Goal: Task Accomplishment & Management: Manage account settings

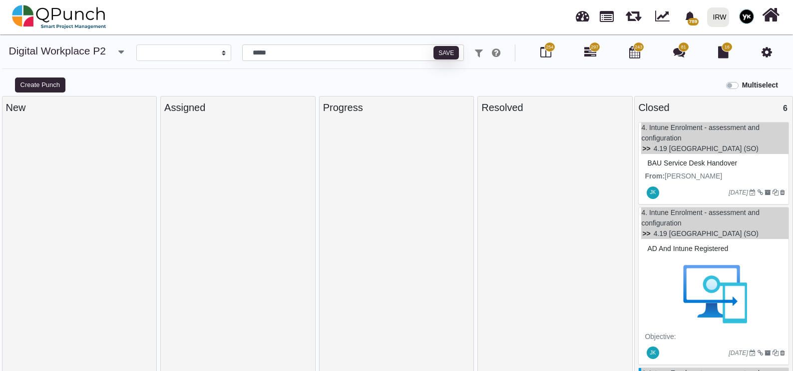
select select
click at [488, 202] on div at bounding box center [554, 248] width 147 height 253
click at [676, 150] on link "4.19 [GEOGRAPHIC_DATA] (SO)" at bounding box center [706, 148] width 105 height 8
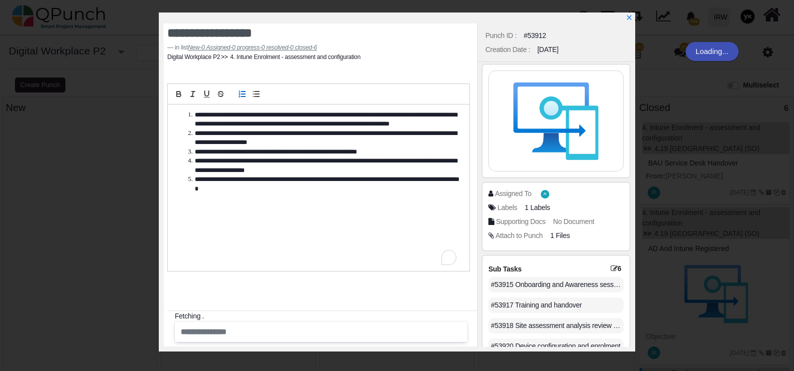
click at [525, 278] on div "#53915 Onboarding and Awareness session" at bounding box center [555, 284] width 135 height 15
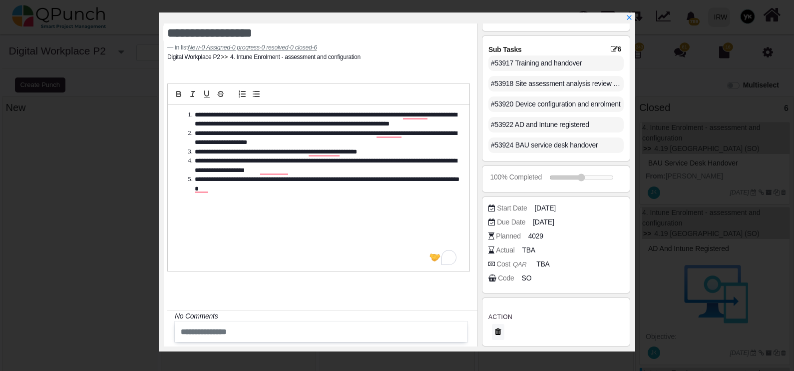
click at [525, 278] on span "SO" at bounding box center [527, 278] width 10 height 10
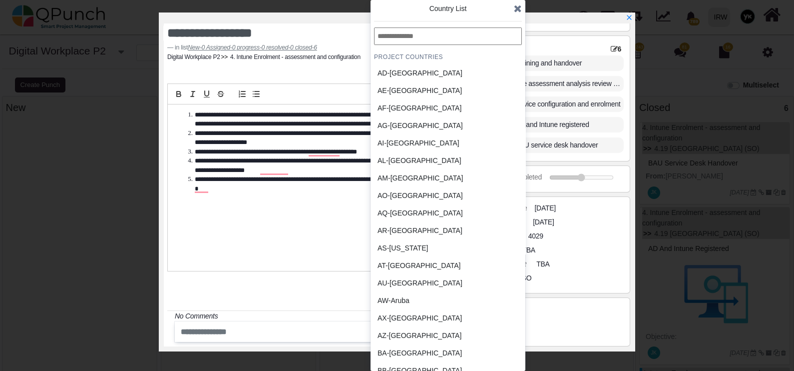
click at [463, 247] on div "AS-American Samoa" at bounding box center [424, 248] width 93 height 10
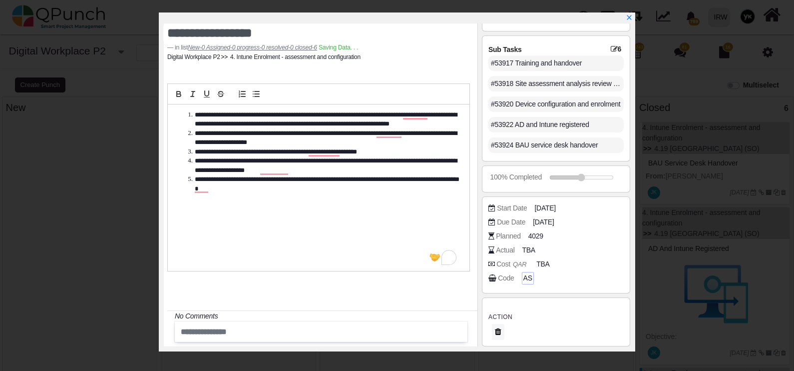
click at [526, 275] on span "AS" at bounding box center [527, 278] width 9 height 10
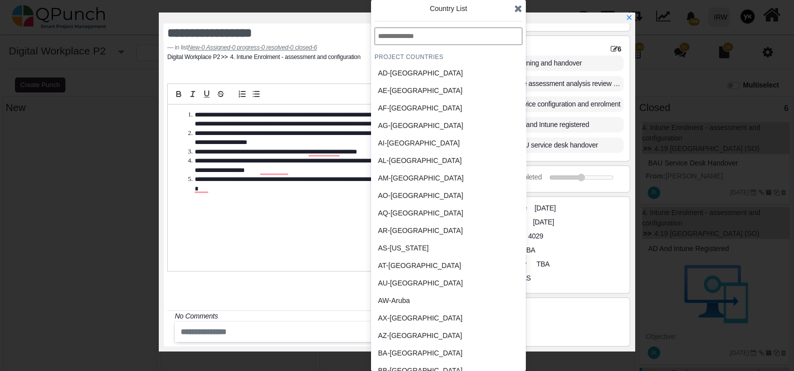
click at [445, 38] on input "text" at bounding box center [449, 35] width 148 height 17
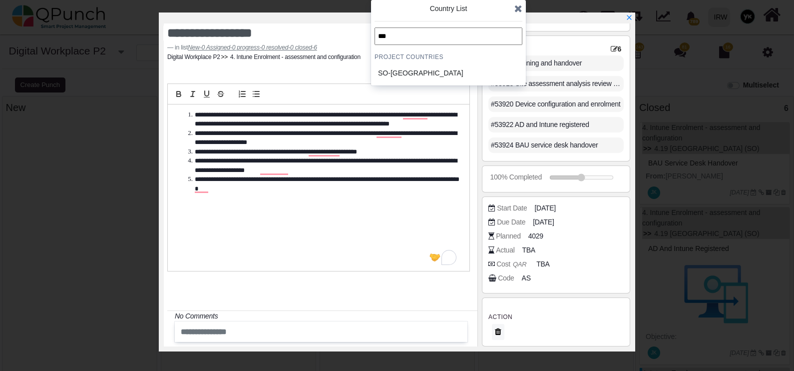
type input "***"
click at [430, 74] on div "SO-Somalia" at bounding box center [424, 73] width 93 height 10
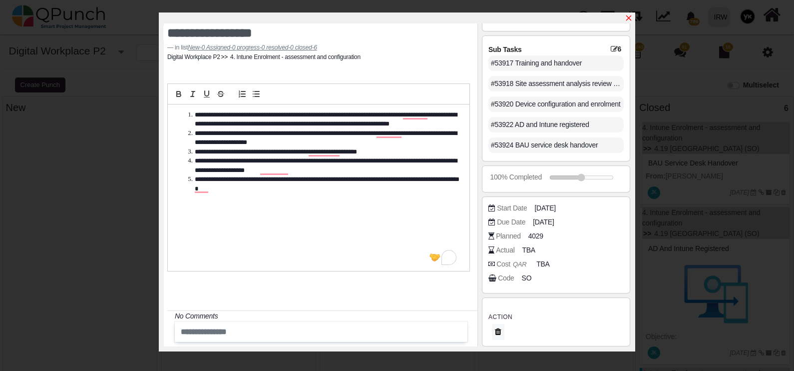
click at [628, 19] on icon "x" at bounding box center [628, 17] width 5 height 5
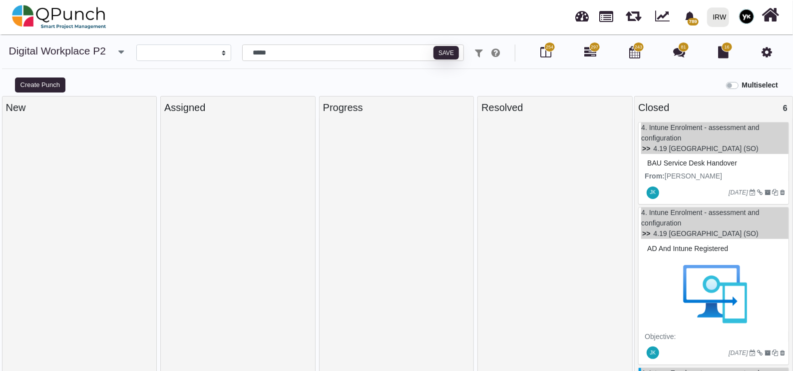
click at [676, 169] on div "BAU service desk handover" at bounding box center [715, 162] width 140 height 15
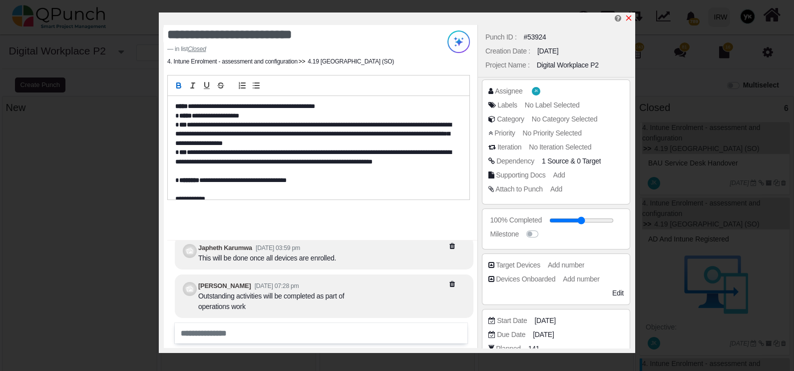
click at [629, 15] on icon "x" at bounding box center [629, 18] width 8 height 8
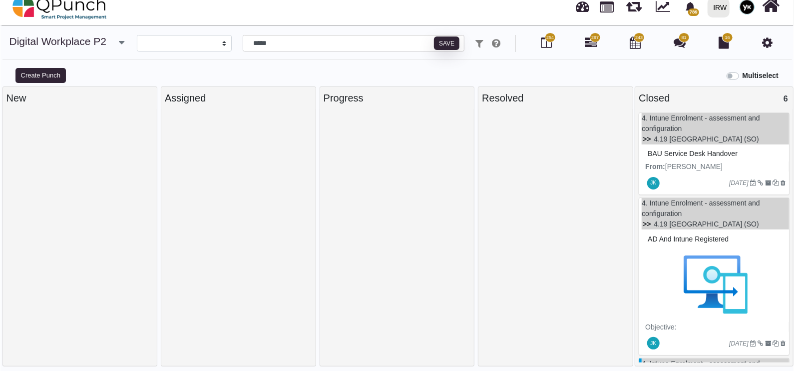
scroll to position [182, 0]
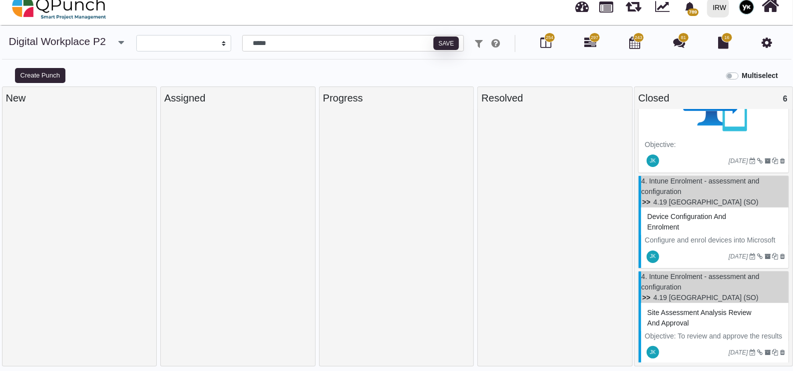
click at [674, 235] on p "Configure and enrol devices into Microsoft Intune to enhance device security an…" at bounding box center [715, 250] width 140 height 31
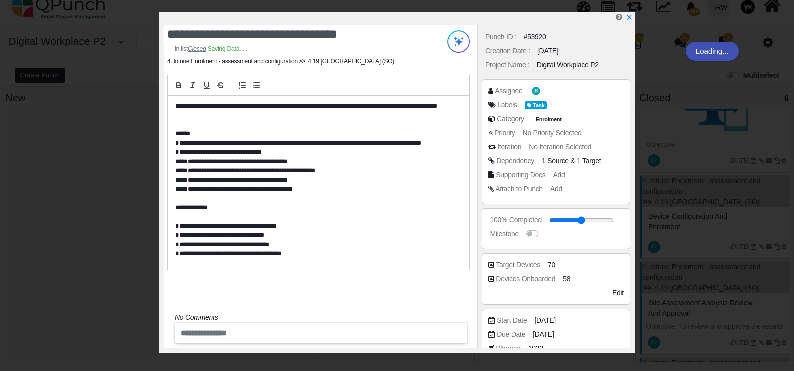
scroll to position [233, 0]
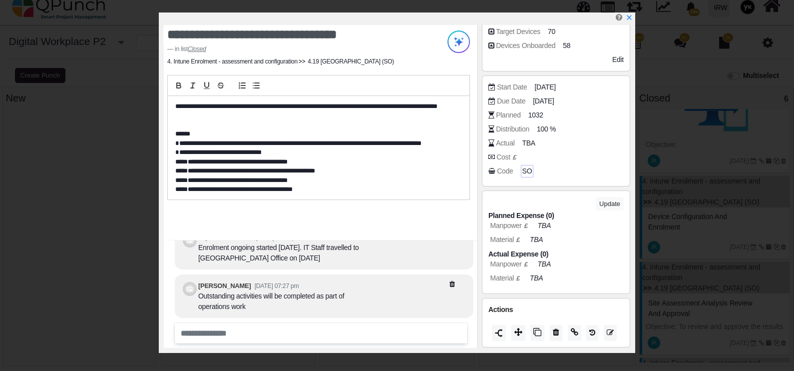
click at [524, 167] on span "SO" at bounding box center [527, 171] width 10 height 10
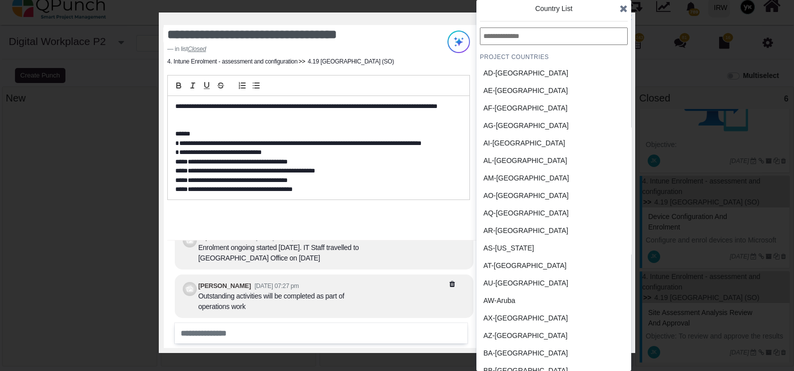
click at [620, 10] on icon at bounding box center [624, 8] width 8 height 10
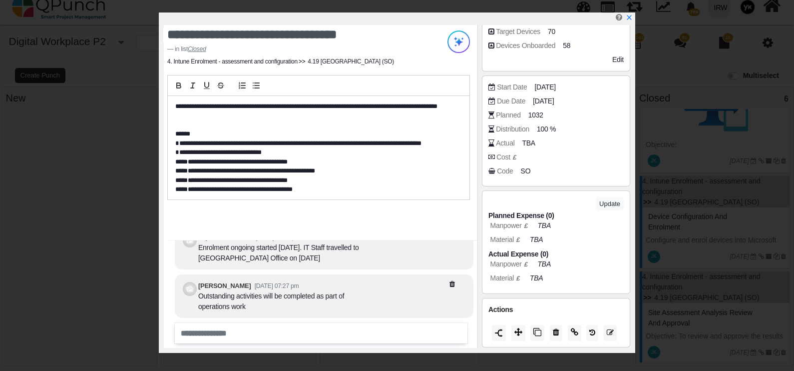
scroll to position [108, 0]
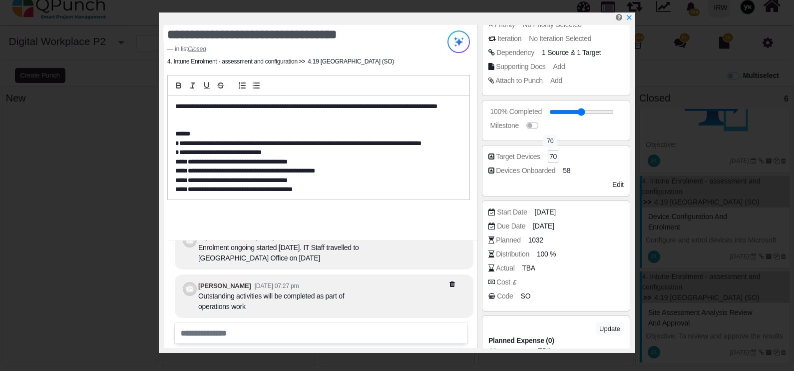
click at [549, 154] on span "70" at bounding box center [552, 156] width 7 height 10
click at [550, 154] on input "**" at bounding box center [585, 157] width 71 height 10
click at [568, 170] on span "58" at bounding box center [567, 170] width 7 height 10
click at [568, 170] on input "**" at bounding box center [593, 171] width 56 height 10
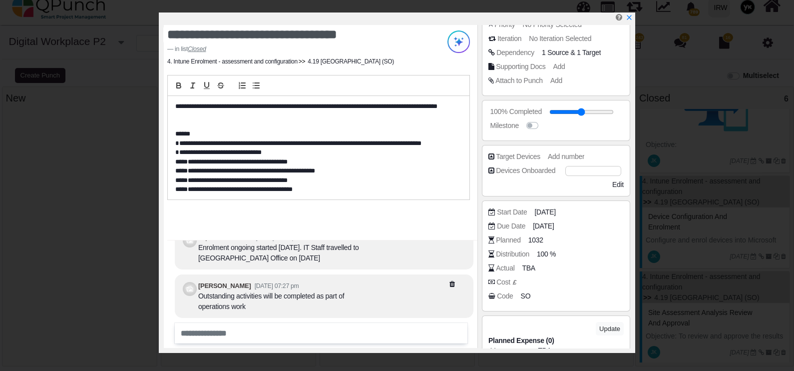
click at [568, 170] on input "**" at bounding box center [593, 171] width 56 height 10
click at [617, 123] on div "Milestone" at bounding box center [558, 125] width 140 height 10
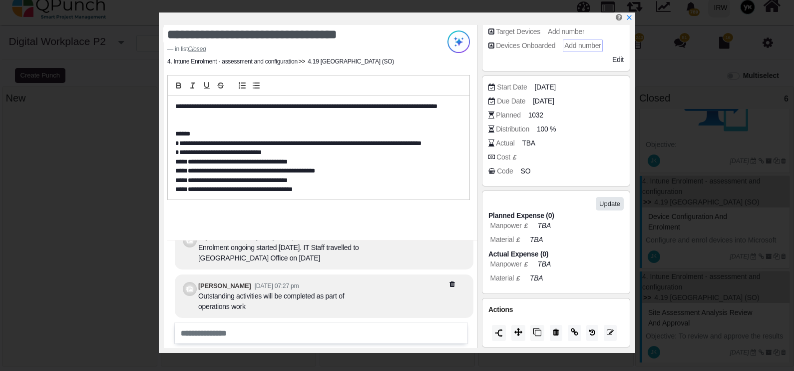
click at [607, 197] on button "Update" at bounding box center [610, 203] width 28 height 13
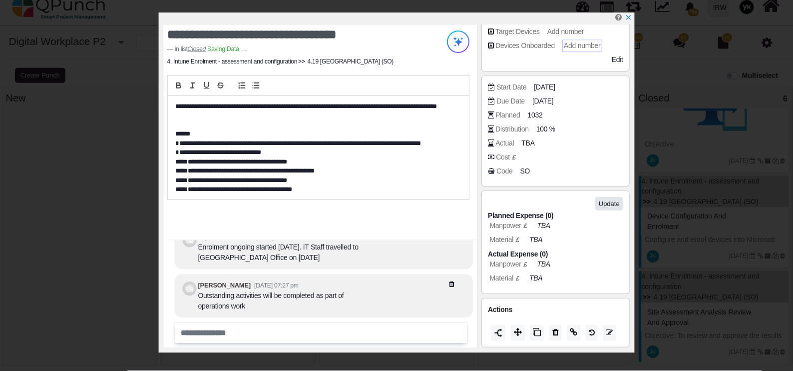
scroll to position [46, 0]
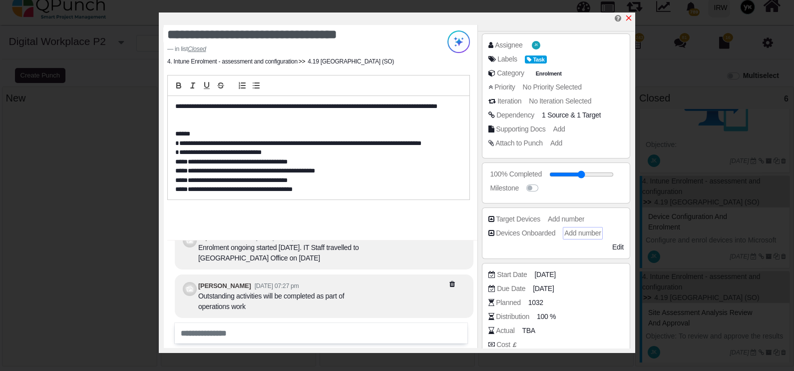
click at [630, 18] on icon "x" at bounding box center [629, 18] width 8 height 8
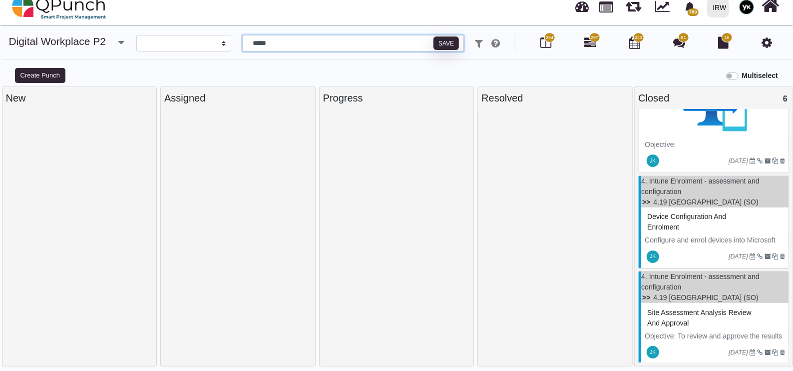
click at [297, 49] on input "*****" at bounding box center [353, 43] width 222 height 17
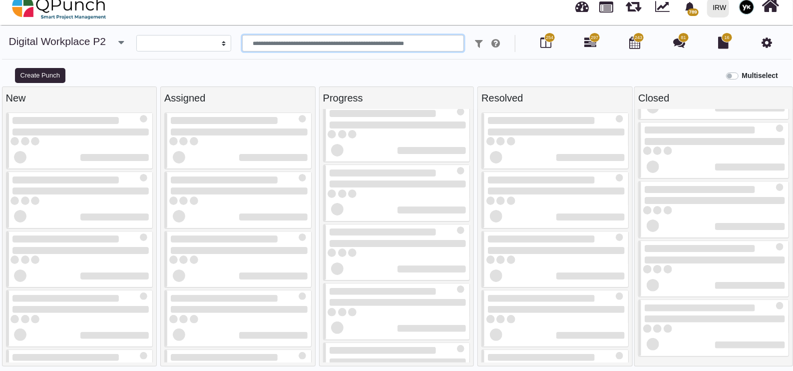
scroll to position [107, 0]
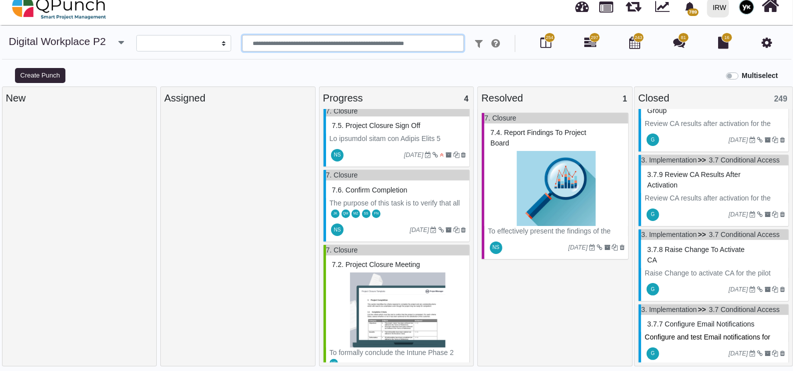
paste input "*****"
type input "*****"
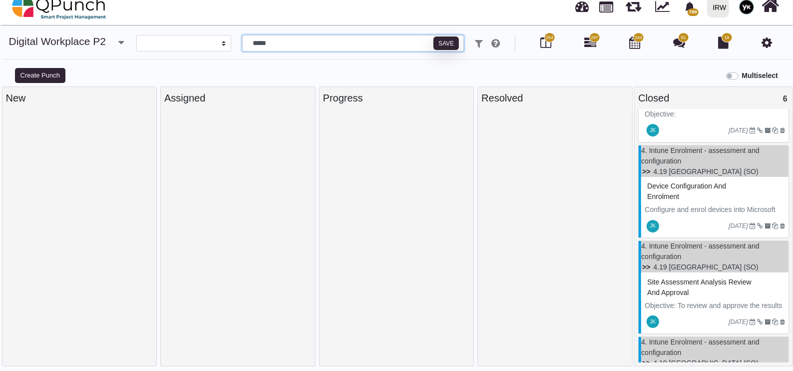
scroll to position [211, 0]
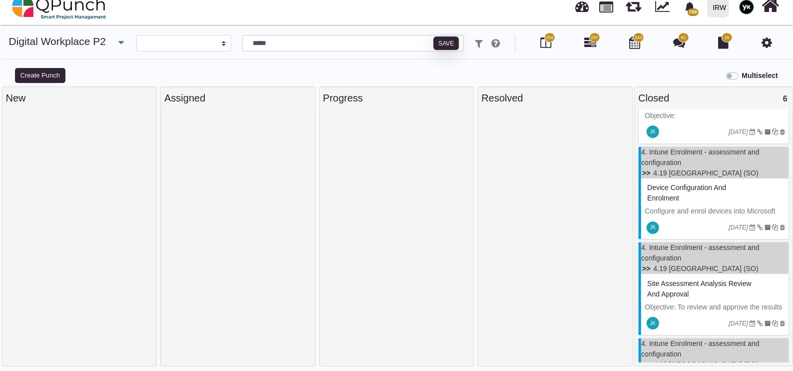
click at [714, 200] on div "Device configuration and enrolment" at bounding box center [715, 193] width 140 height 26
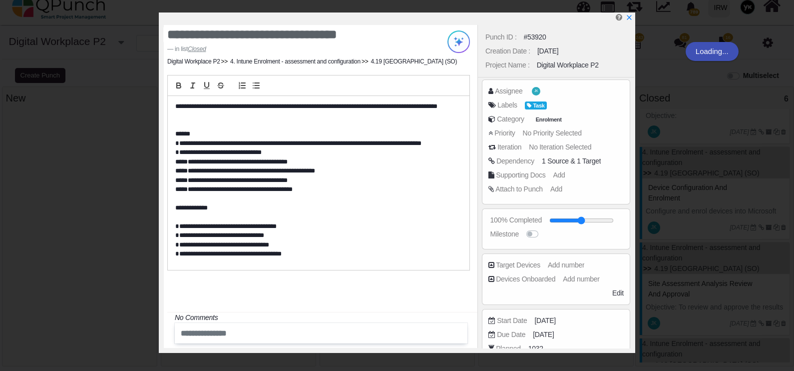
click at [570, 265] on span "Add number" at bounding box center [566, 265] width 36 height 8
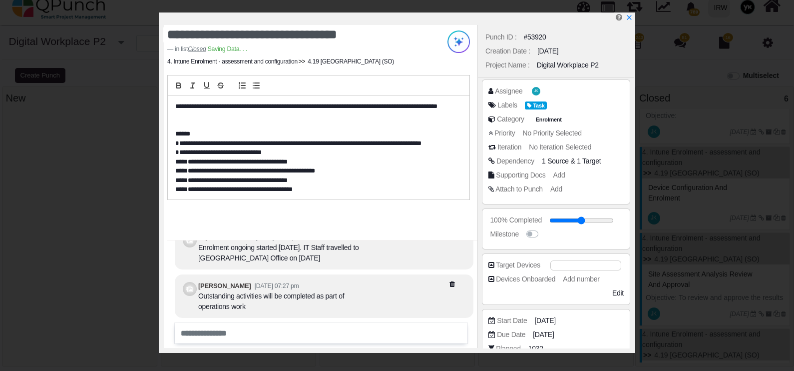
click at [570, 264] on input "number" at bounding box center [585, 265] width 71 height 10
type input "**"
click at [566, 276] on span "Add number" at bounding box center [582, 279] width 36 height 8
click at [566, 276] on input "number" at bounding box center [593, 279] width 56 height 10
type input "**"
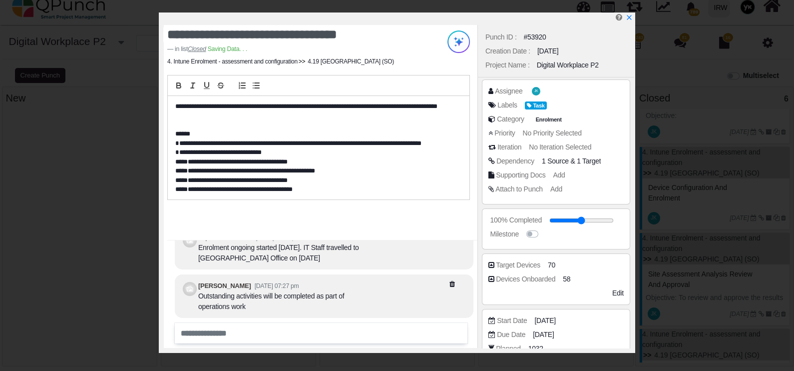
click at [575, 297] on div "Edit" at bounding box center [589, 293] width 67 height 10
click at [627, 20] on icon "x" at bounding box center [628, 17] width 5 height 5
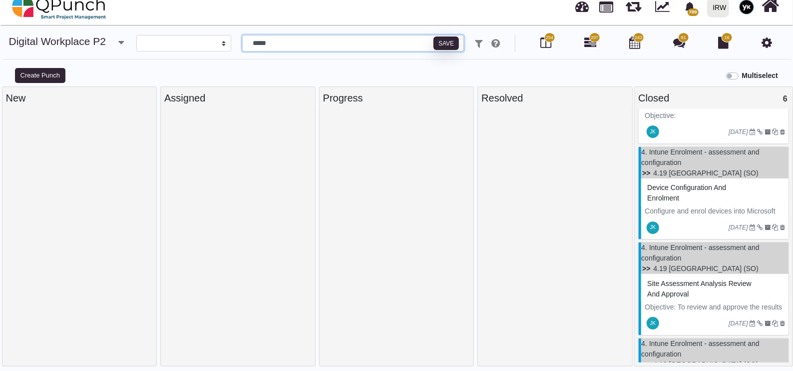
drag, startPoint x: 404, startPoint y: 48, endPoint x: 402, endPoint y: 55, distance: 7.2
click at [402, 52] on div "**********" at bounding box center [396, 50] width 793 height 31
click at [378, 44] on input "*****" at bounding box center [353, 43] width 222 height 17
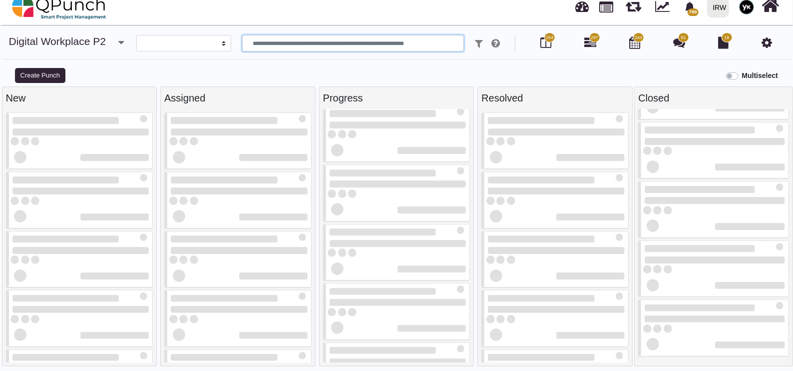
scroll to position [107, 0]
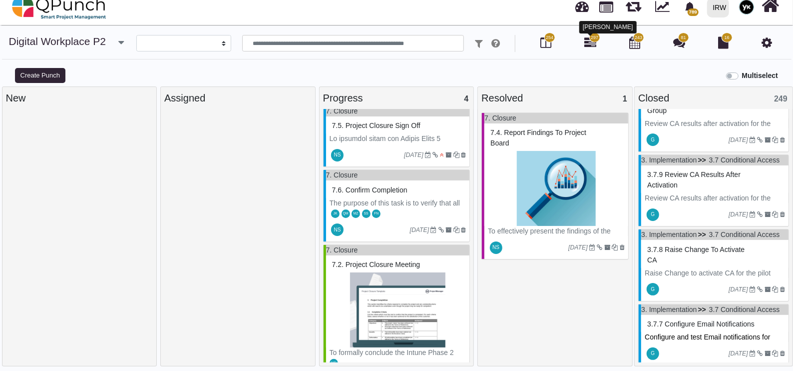
click at [591, 42] on icon at bounding box center [590, 42] width 12 height 12
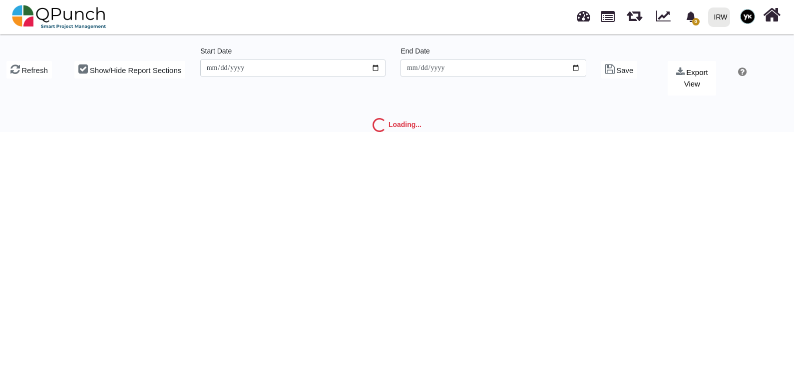
type input "**********"
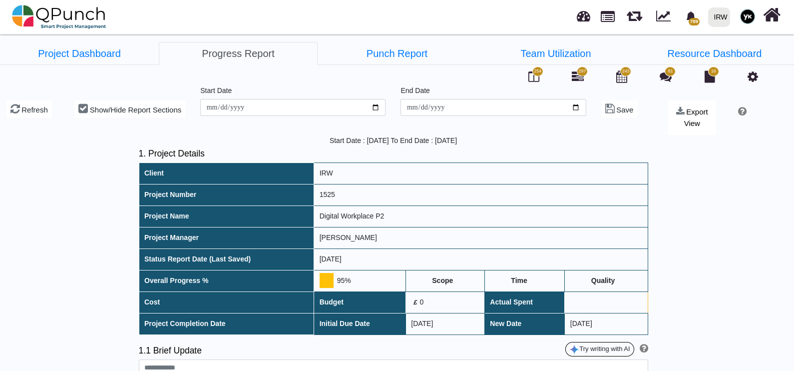
type textarea "**********"
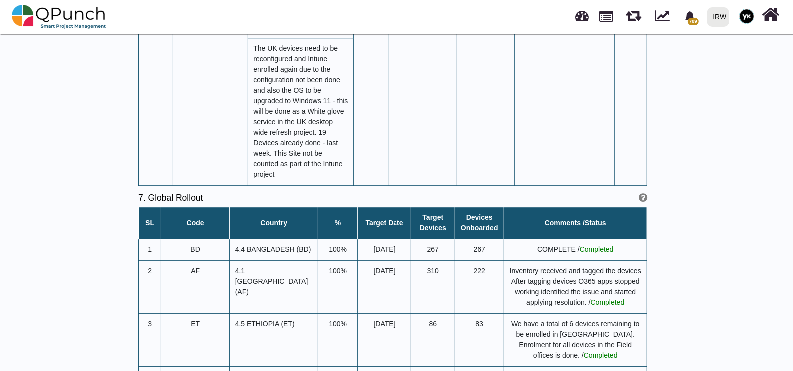
scroll to position [4193, 0]
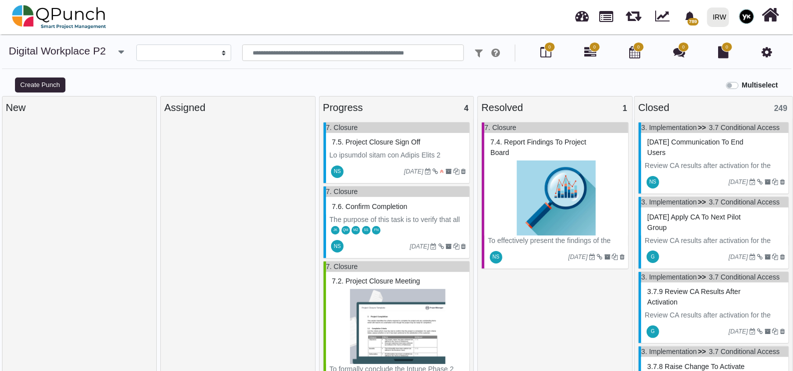
select select
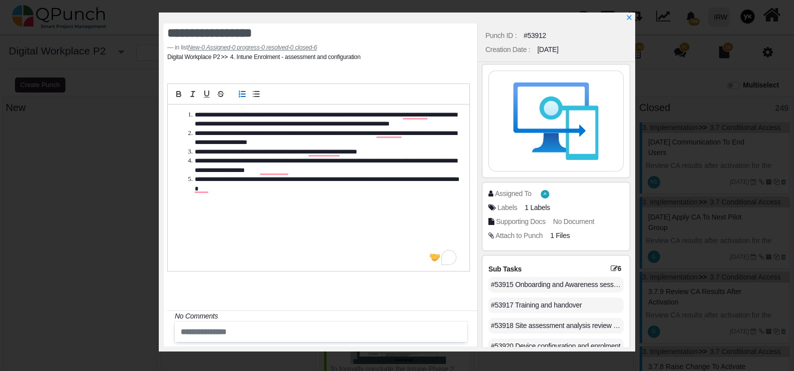
click at [624, 14] on div at bounding box center [399, 17] width 470 height 11
click at [628, 17] on icon "x" at bounding box center [628, 17] width 5 height 5
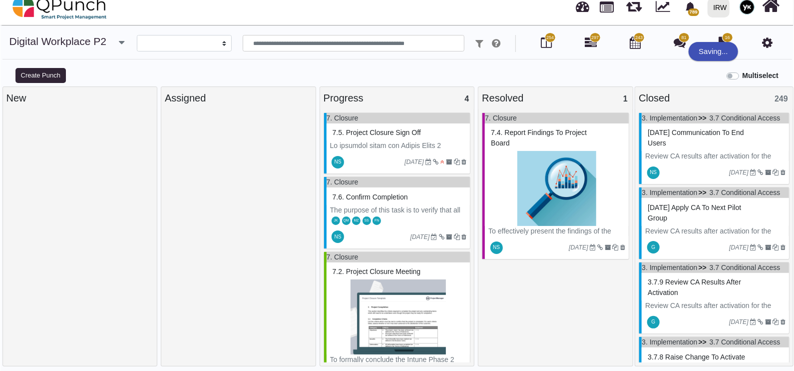
scroll to position [191, 0]
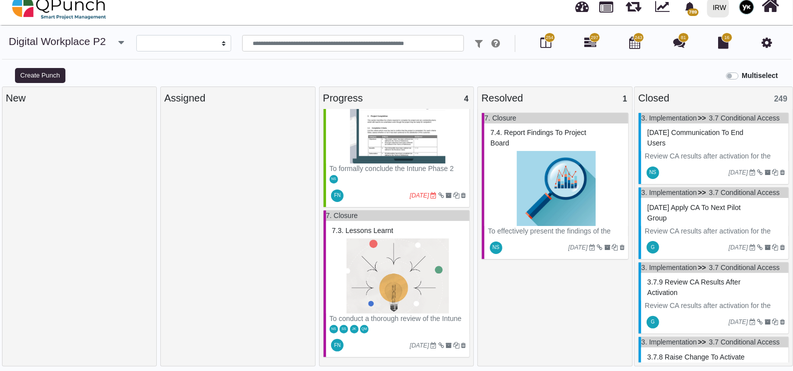
click at [374, 299] on img at bounding box center [398, 275] width 137 height 75
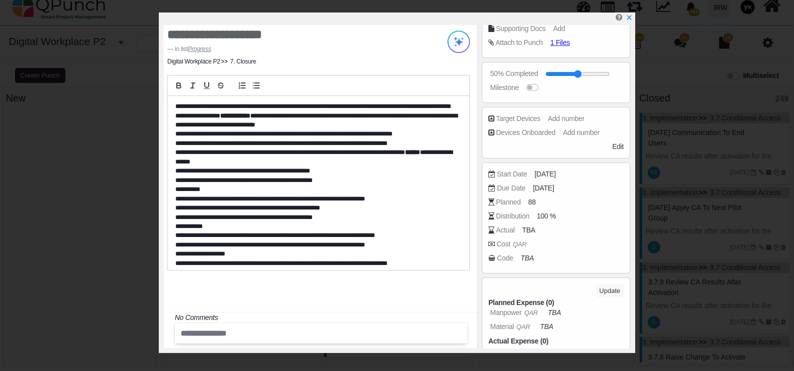
scroll to position [297, 0]
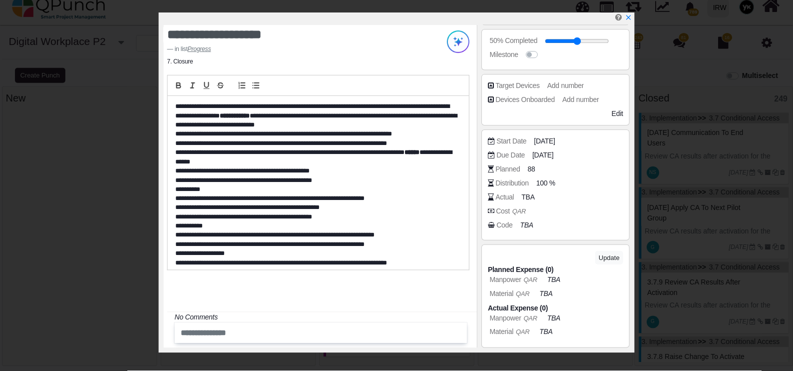
scroll to position [235, 0]
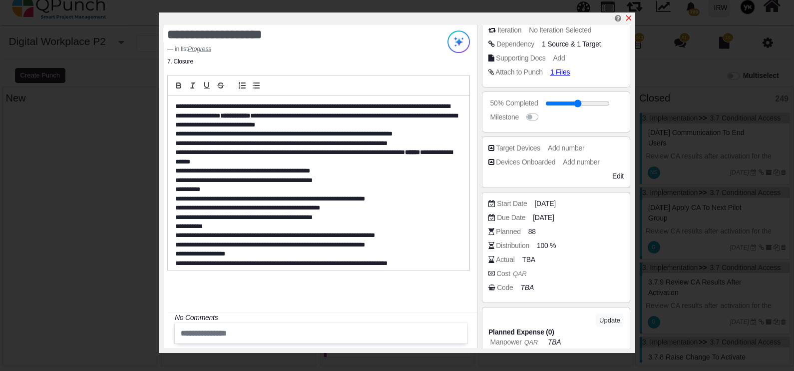
click at [632, 15] on icon "x" at bounding box center [629, 18] width 8 height 8
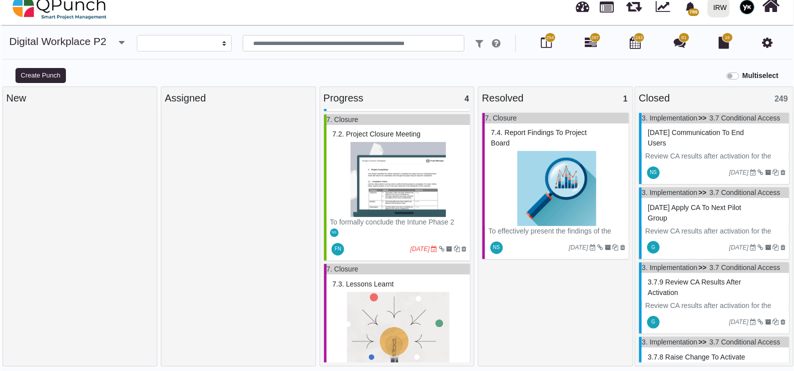
scroll to position [119, 0]
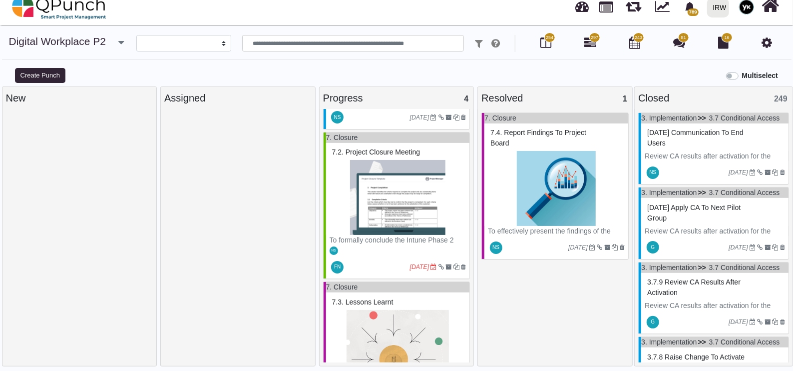
click at [387, 237] on p "To formally conclude the Intune Phase 2 project and document its outcomes, less…" at bounding box center [398, 366] width 137 height 262
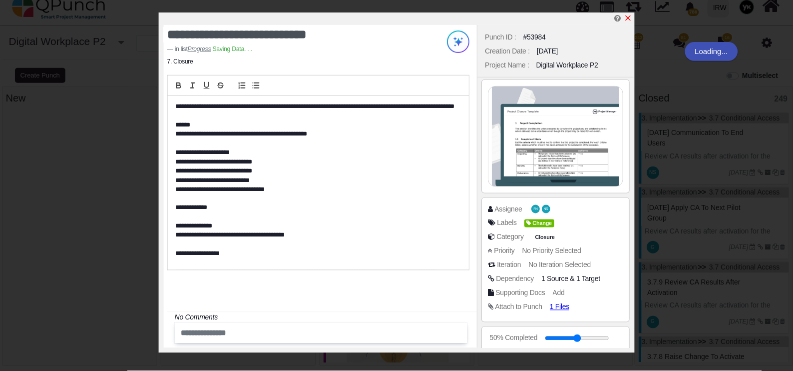
scroll to position [249, 0]
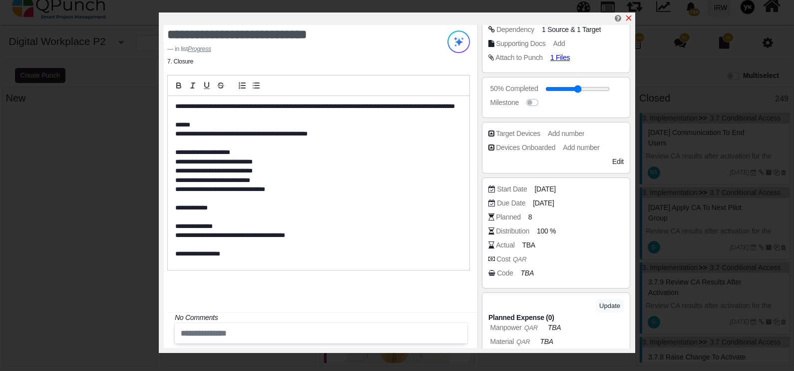
click at [631, 16] on icon "x" at bounding box center [628, 17] width 5 height 5
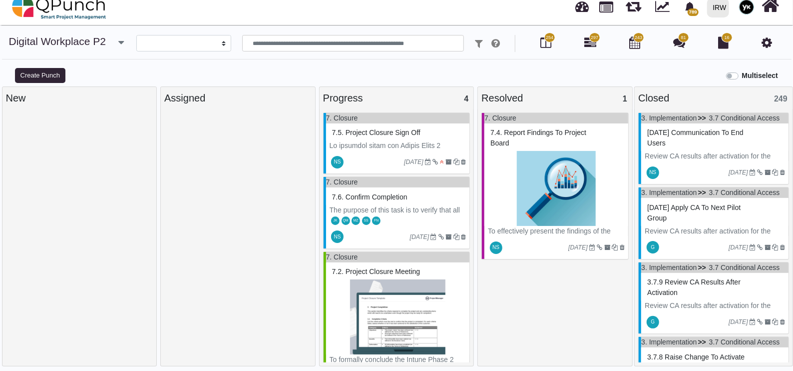
click at [399, 215] on div "JK QM MZ SS FN" at bounding box center [398, 220] width 144 height 10
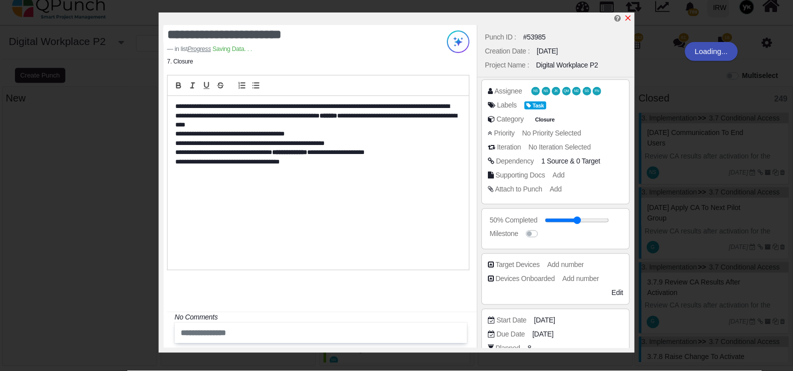
scroll to position [187, 0]
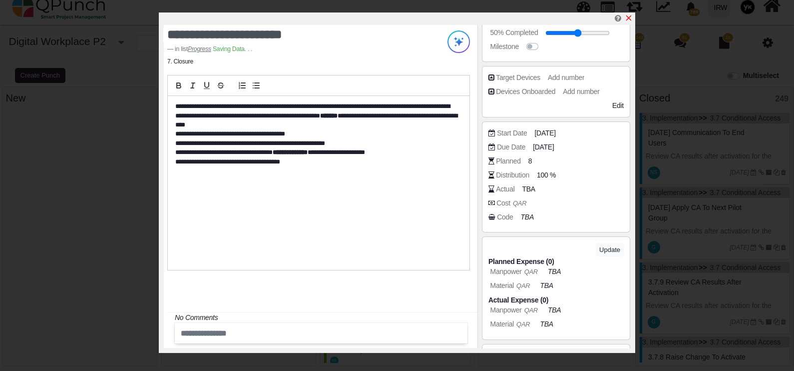
click at [629, 17] on icon "x" at bounding box center [629, 18] width 8 height 8
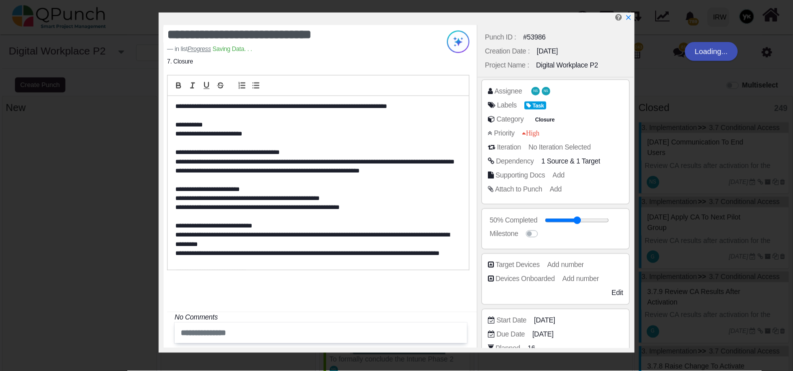
scroll to position [233, 0]
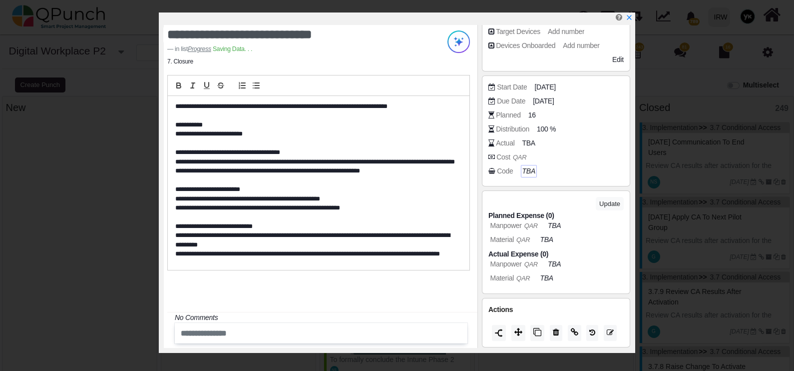
click at [524, 173] on icon "TBA" at bounding box center [528, 171] width 13 height 8
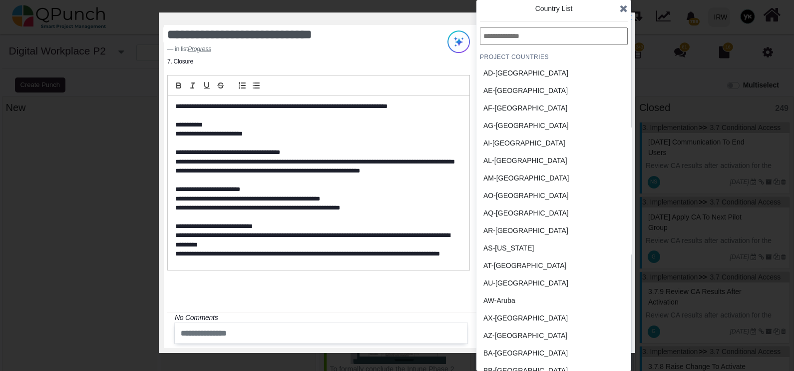
click at [624, 6] on icon at bounding box center [624, 8] width 8 height 10
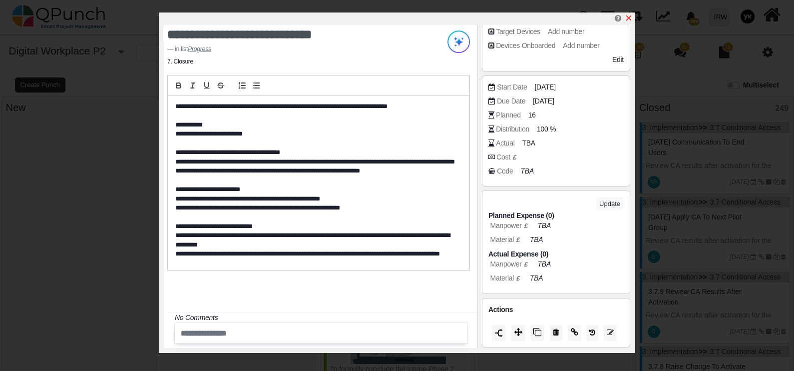
click at [627, 20] on icon "x" at bounding box center [628, 17] width 5 height 5
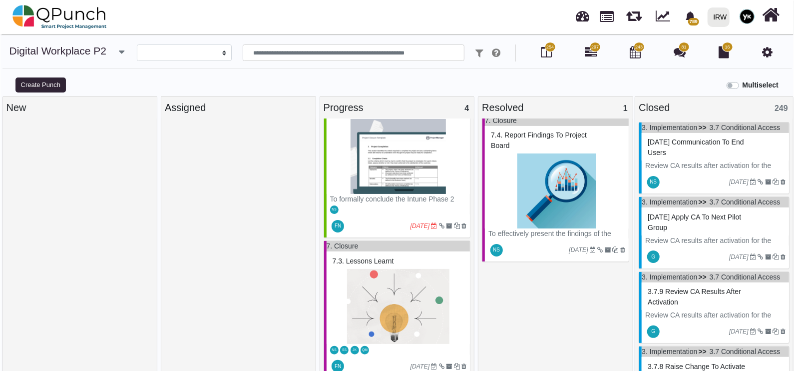
scroll to position [182, 0]
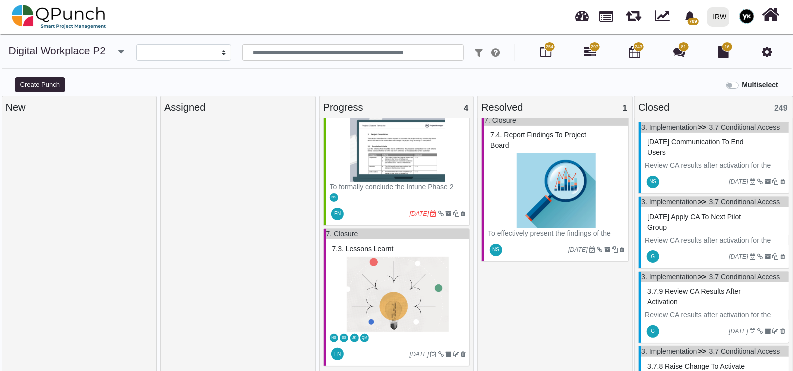
click at [550, 193] on img at bounding box center [556, 190] width 137 height 75
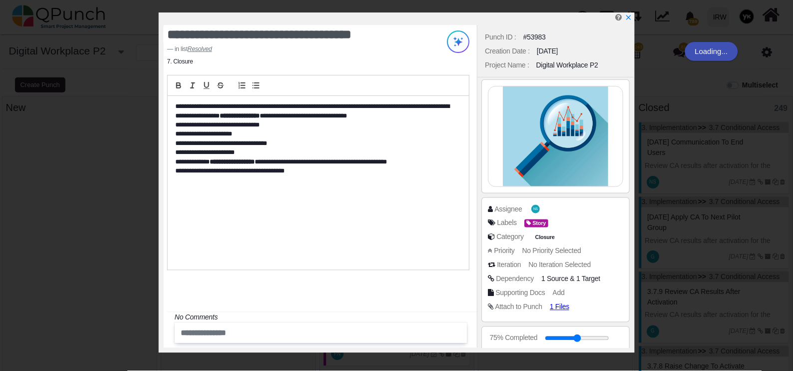
scroll to position [297, 0]
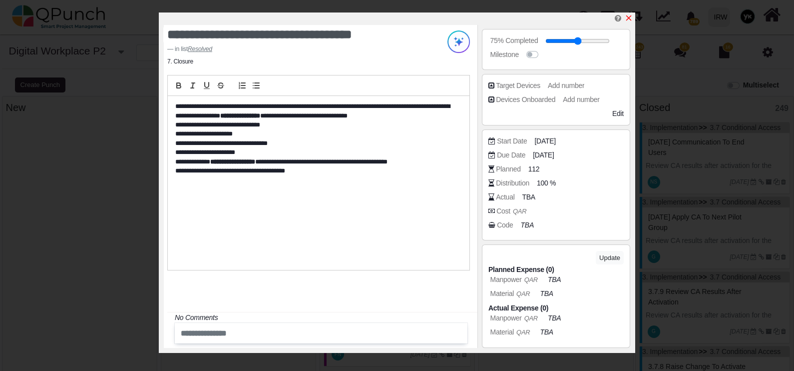
click at [631, 14] on icon "x" at bounding box center [629, 18] width 8 height 8
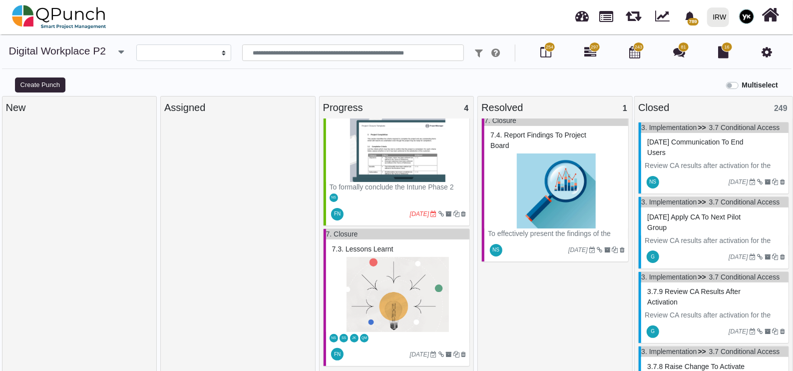
click at [697, 168] on p "Review CA results after activation for the pilot group if the results are as ex…" at bounding box center [715, 175] width 140 height 31
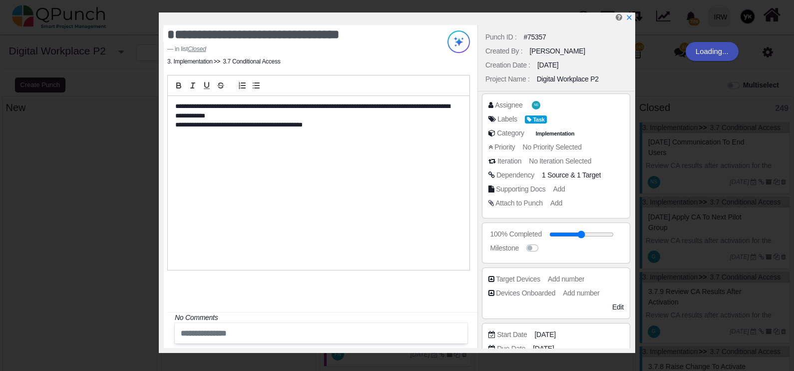
click at [629, 17] on icon "x" at bounding box center [629, 17] width 4 height 4
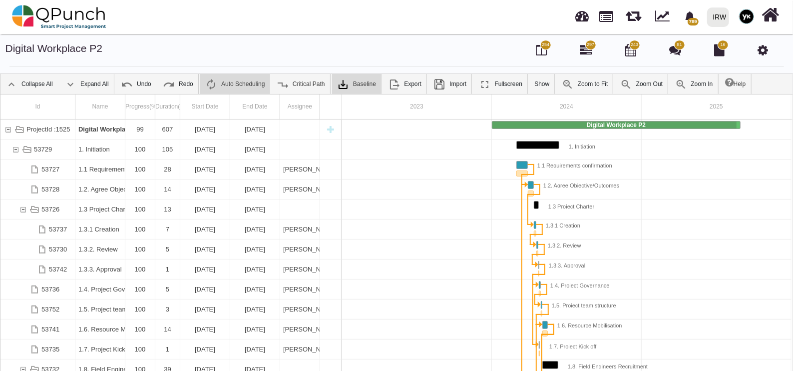
scroll to position [0, 99]
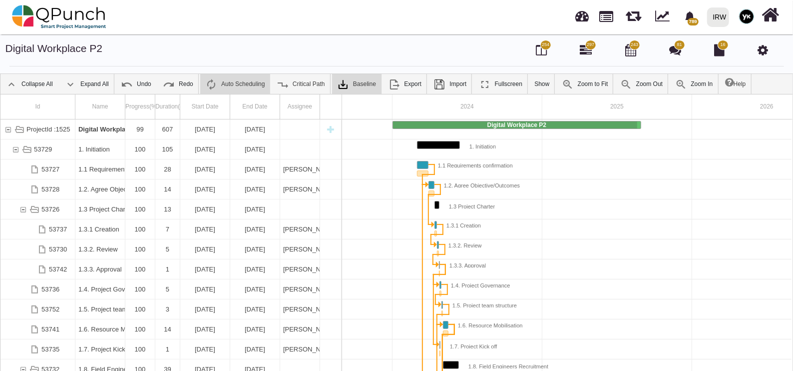
click at [369, 25] on div "789 Notification Clear sub Demo Support [DATE] [DATE] [DATE] [GEOGRAPHIC_DATA] …" at bounding box center [562, 16] width 438 height 33
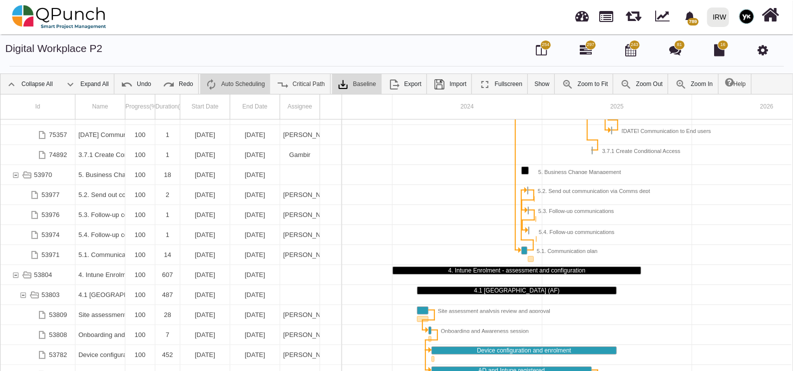
scroll to position [1952, 0]
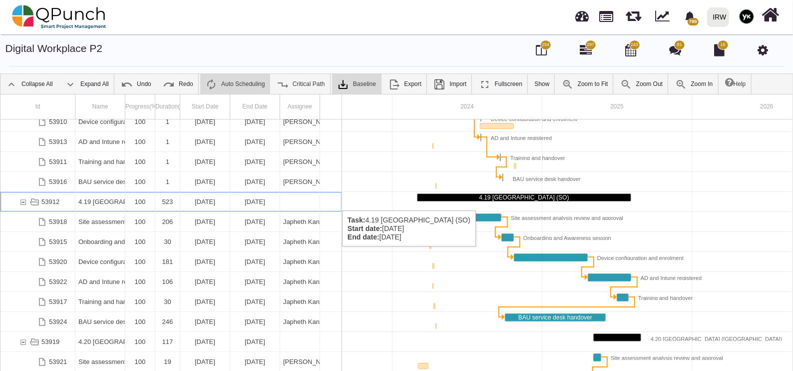
click at [110, 200] on div "4.19 [GEOGRAPHIC_DATA] (SO)" at bounding box center [99, 201] width 43 height 19
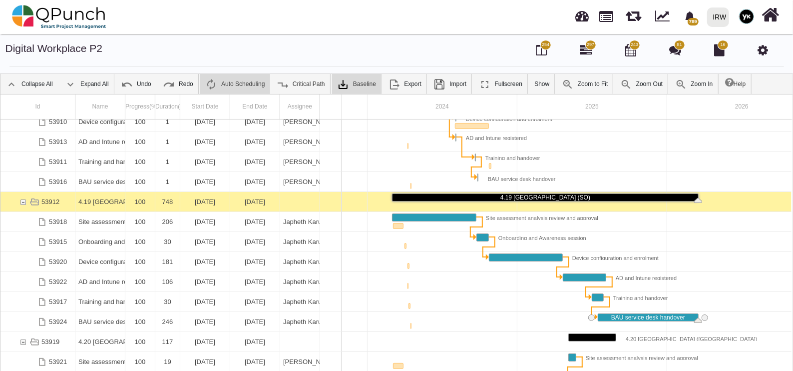
drag, startPoint x: 529, startPoint y: 317, endPoint x: 646, endPoint y: 322, distance: 116.9
click at [214, 80] on img at bounding box center [211, 84] width 12 height 12
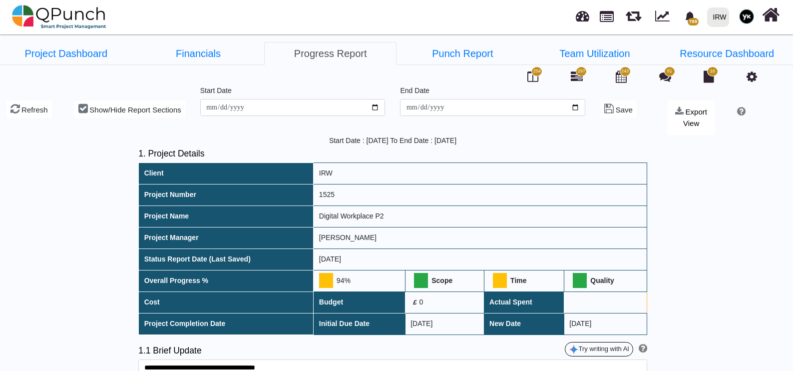
scroll to position [4284, 0]
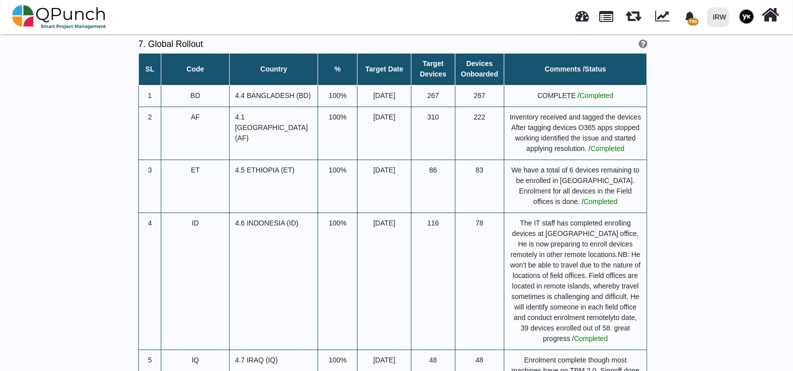
click at [714, 12] on div "IRW" at bounding box center [719, 16] width 13 height 17
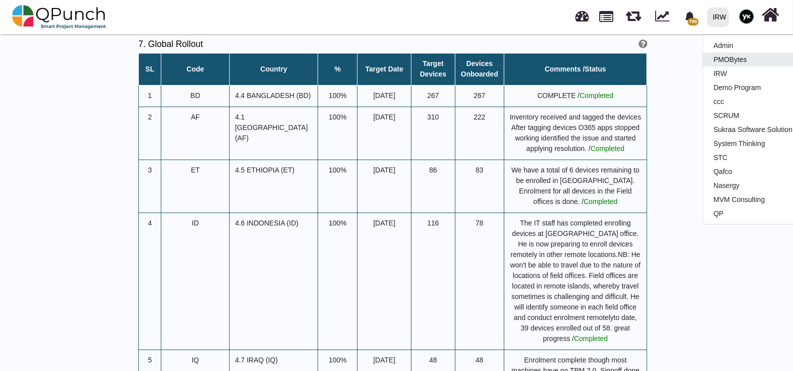
click at [721, 59] on link "PMOBytes" at bounding box center [762, 59] width 118 height 14
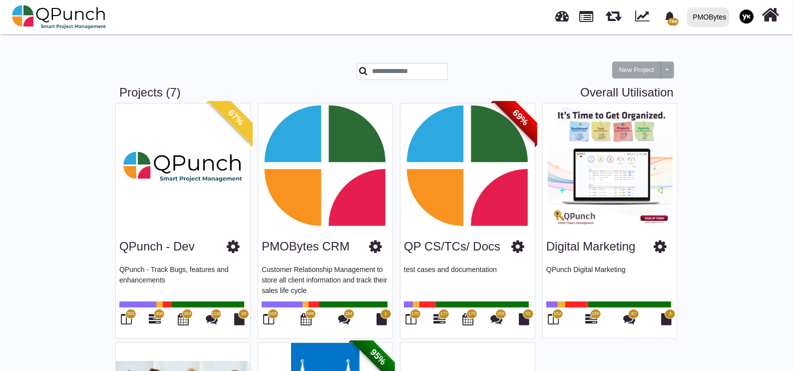
click at [410, 313] on span "175" at bounding box center [415, 314] width 11 height 10
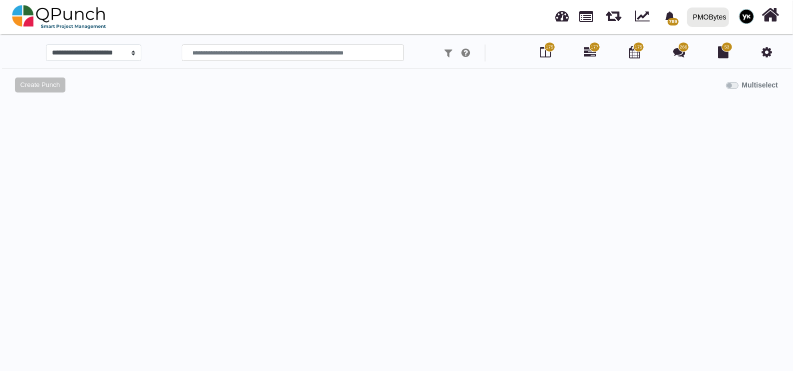
select select "*****"
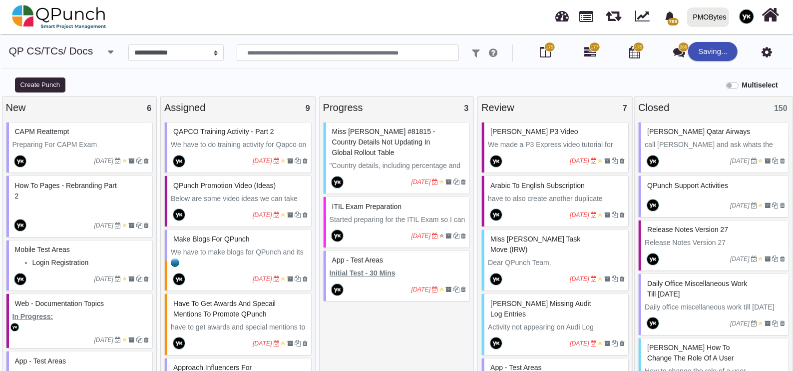
click at [393, 270] on u "Initial Test - 30 Mins" at bounding box center [363, 273] width 66 height 8
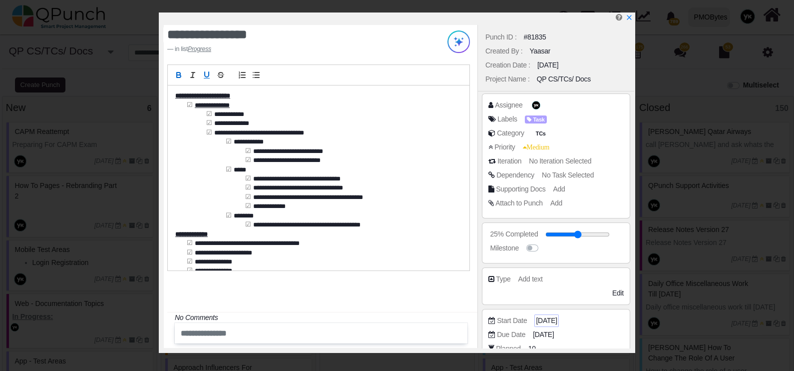
click at [548, 316] on span "04-01-2024" at bounding box center [546, 320] width 21 height 10
click at [544, 317] on span "04-01-2024" at bounding box center [546, 320] width 21 height 10
click at [557, 321] on span "04-01-2024" at bounding box center [546, 320] width 21 height 10
click at [555, 334] on span "17-01-2024" at bounding box center [544, 334] width 21 height 10
click at [549, 319] on span "04-01-2024" at bounding box center [546, 320] width 21 height 10
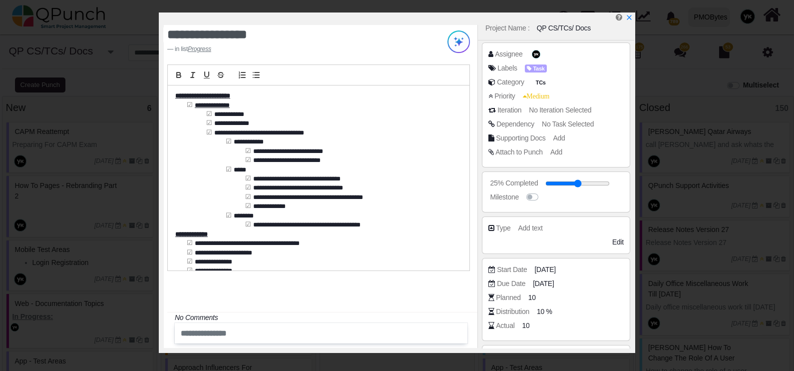
scroll to position [98, 0]
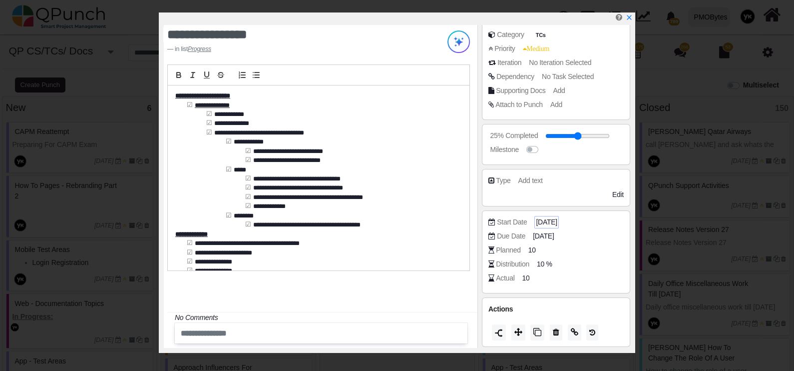
click at [544, 218] on span "04-01-2024" at bounding box center [546, 222] width 21 height 10
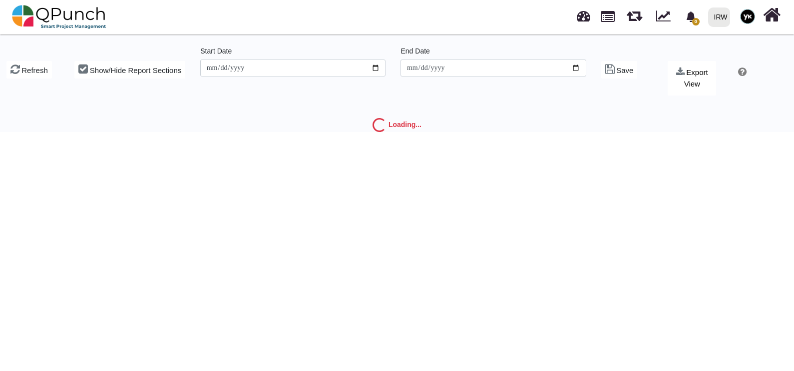
type input "**********"
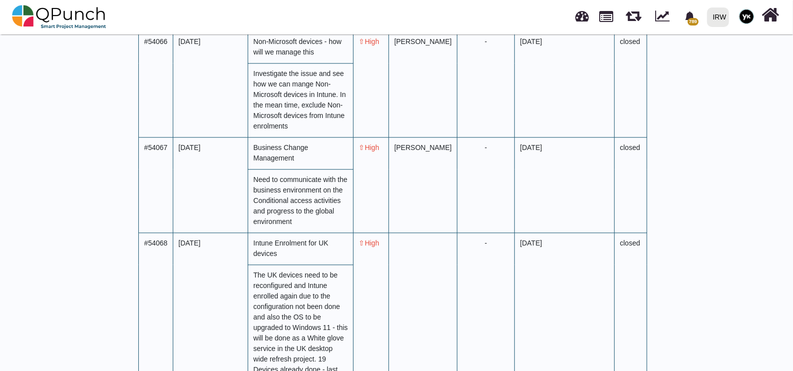
scroll to position [4182, 0]
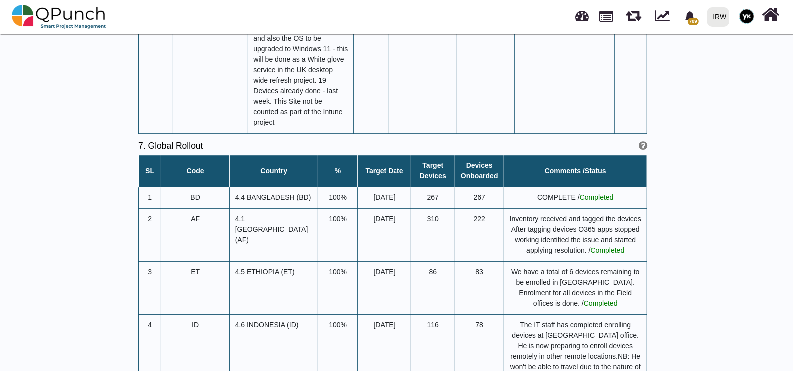
drag, startPoint x: 279, startPoint y: 166, endPoint x: 291, endPoint y: 169, distance: 11.8
drag, startPoint x: 276, startPoint y: 167, endPoint x: 583, endPoint y: 297, distance: 332.8
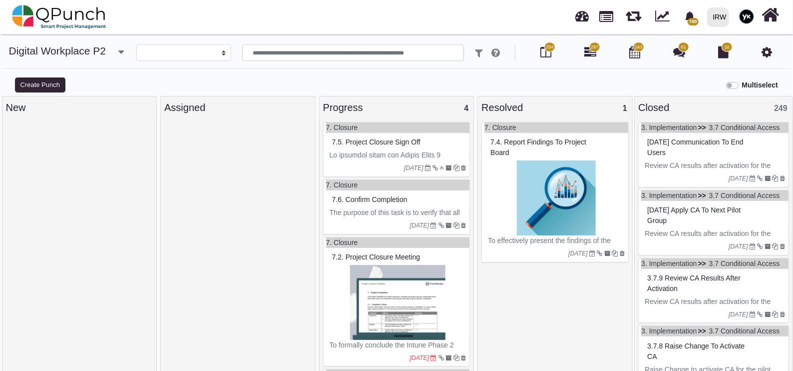
select select
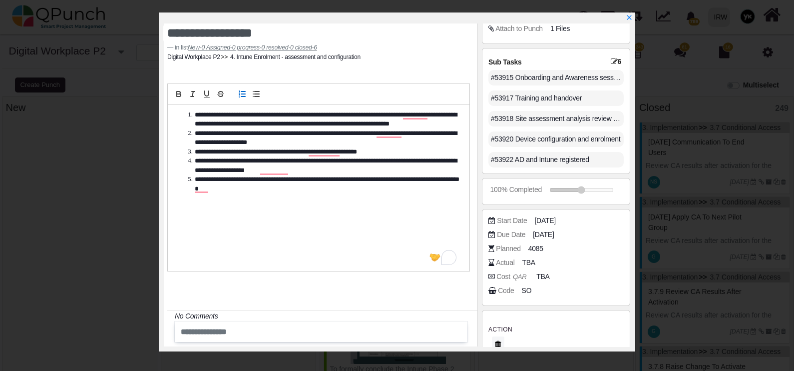
scroll to position [219, 0]
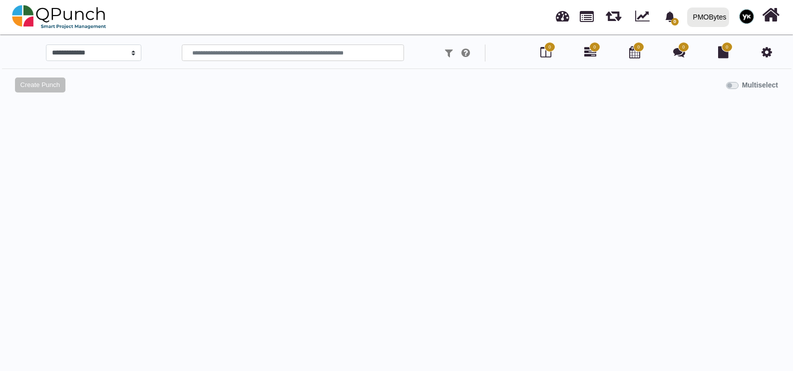
select select "*****"
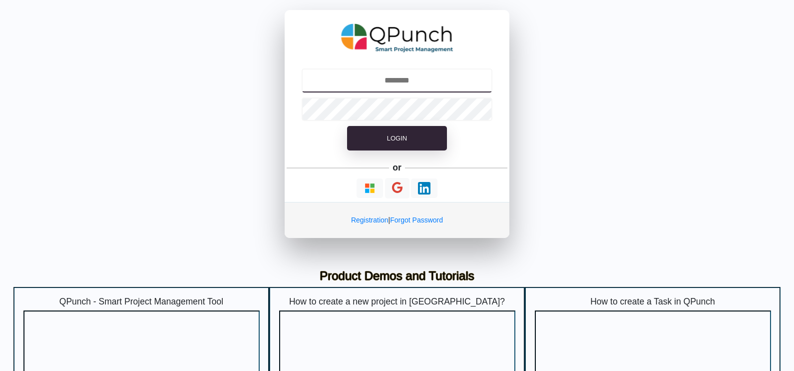
type input "**********"
drag, startPoint x: 446, startPoint y: 77, endPoint x: 479, endPoint y: 84, distance: 33.8
click at [446, 77] on input "**********" at bounding box center [396, 80] width 191 height 24
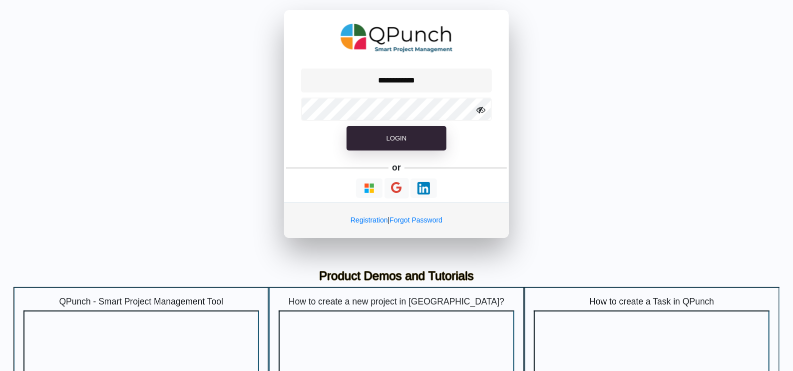
click at [214, 122] on div "**********" at bounding box center [396, 124] width 793 height 248
click at [369, 140] on button "Login" at bounding box center [397, 138] width 100 height 25
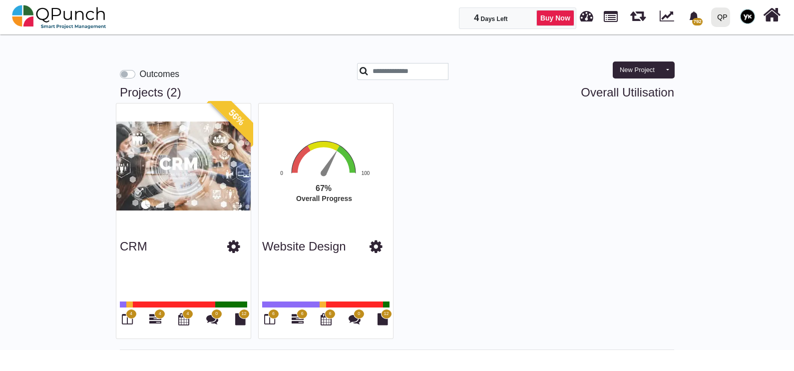
click at [723, 19] on div "QP" at bounding box center [722, 16] width 10 height 17
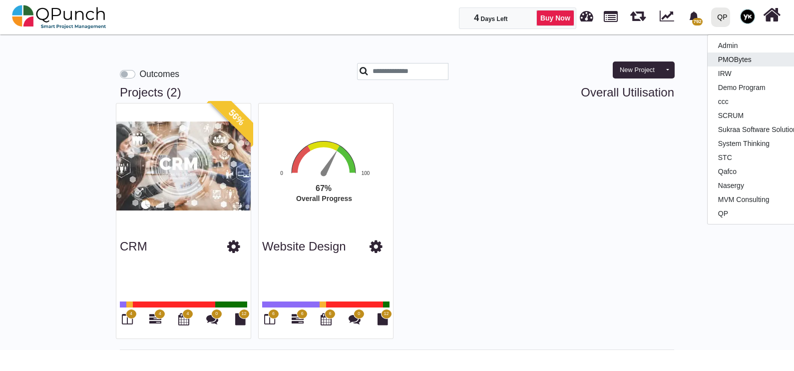
click at [721, 53] on link "PMOBytes" at bounding box center [767, 59] width 118 height 14
